Goal: Find specific page/section: Find specific page/section

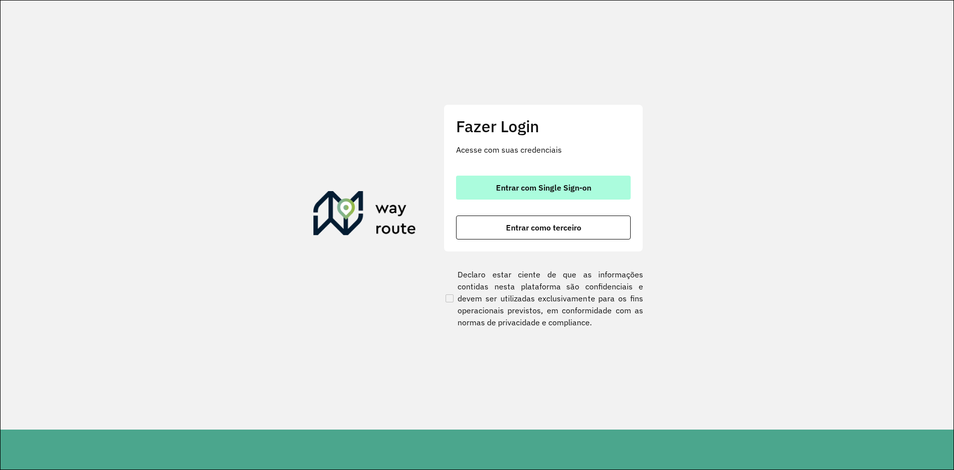
click at [485, 182] on button "Entrar com Single Sign-on" at bounding box center [543, 188] width 175 height 24
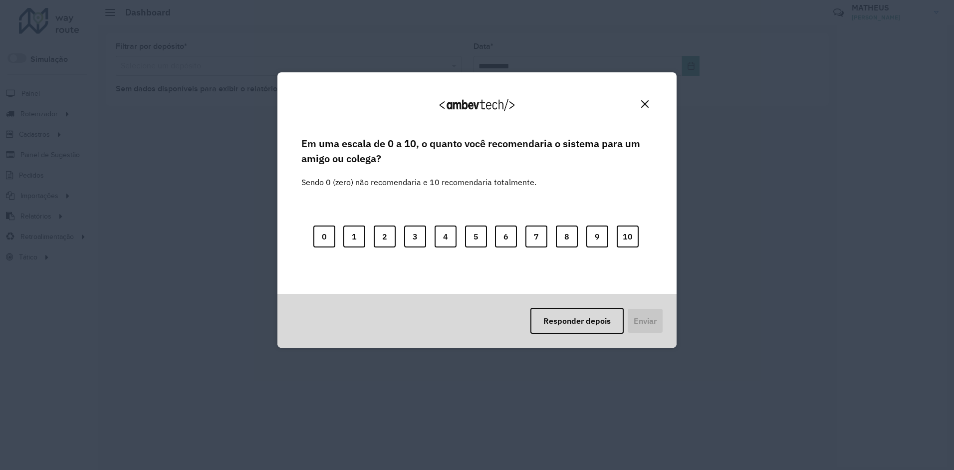
drag, startPoint x: 600, startPoint y: 314, endPoint x: 586, endPoint y: 325, distance: 17.8
click at [600, 314] on button "Responder depois" at bounding box center [576, 321] width 93 height 26
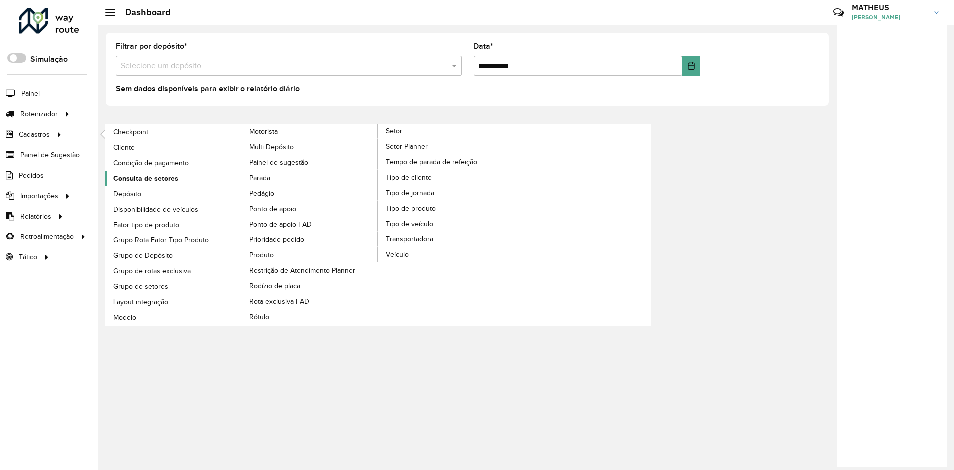
click at [156, 186] on link "Depósito" at bounding box center [173, 193] width 137 height 15
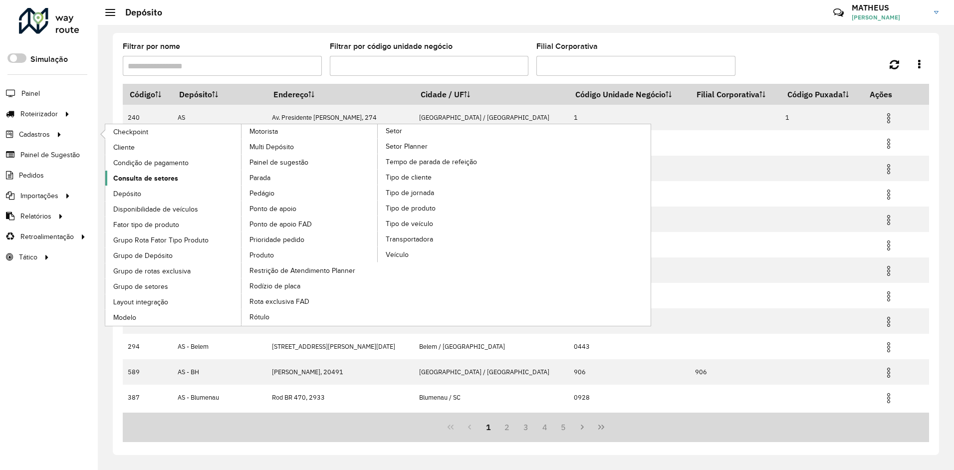
click at [154, 179] on span "Consulta de setores" at bounding box center [145, 178] width 65 height 10
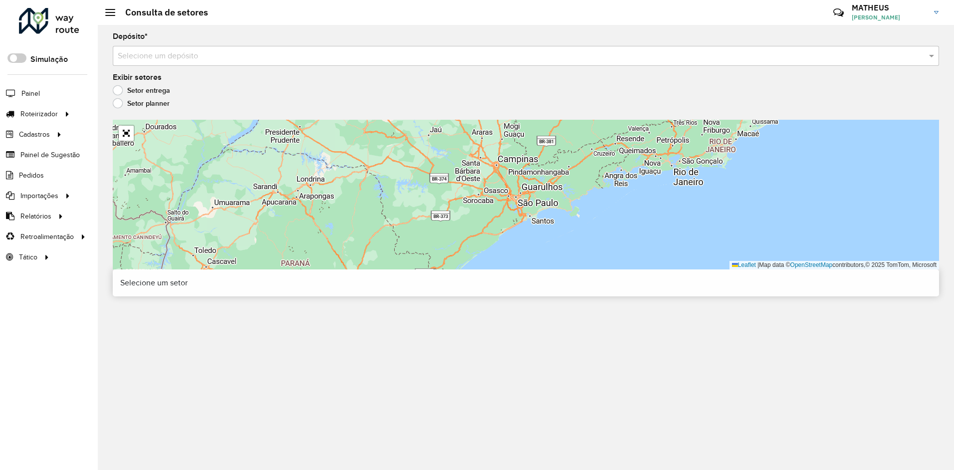
click at [151, 52] on input "text" at bounding box center [516, 56] width 796 height 12
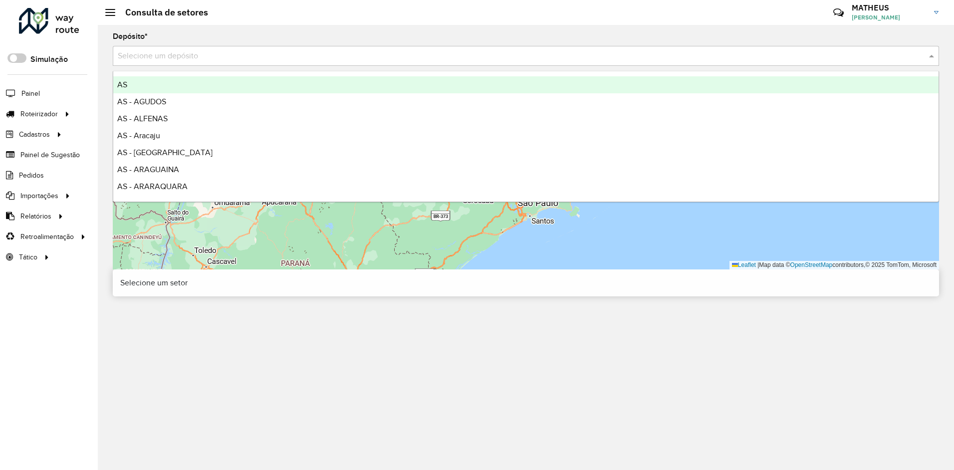
click at [153, 55] on input "text" at bounding box center [516, 56] width 796 height 12
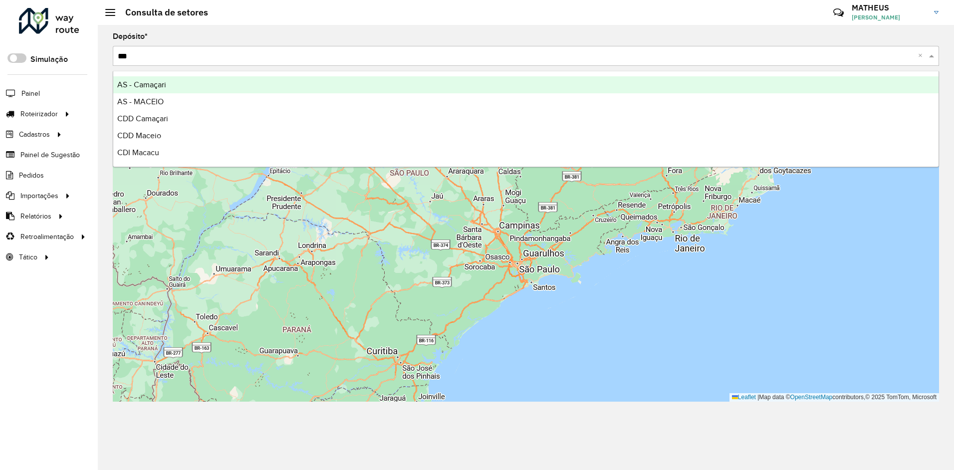
type input "****"
